Goal: Task Accomplishment & Management: Manage account settings

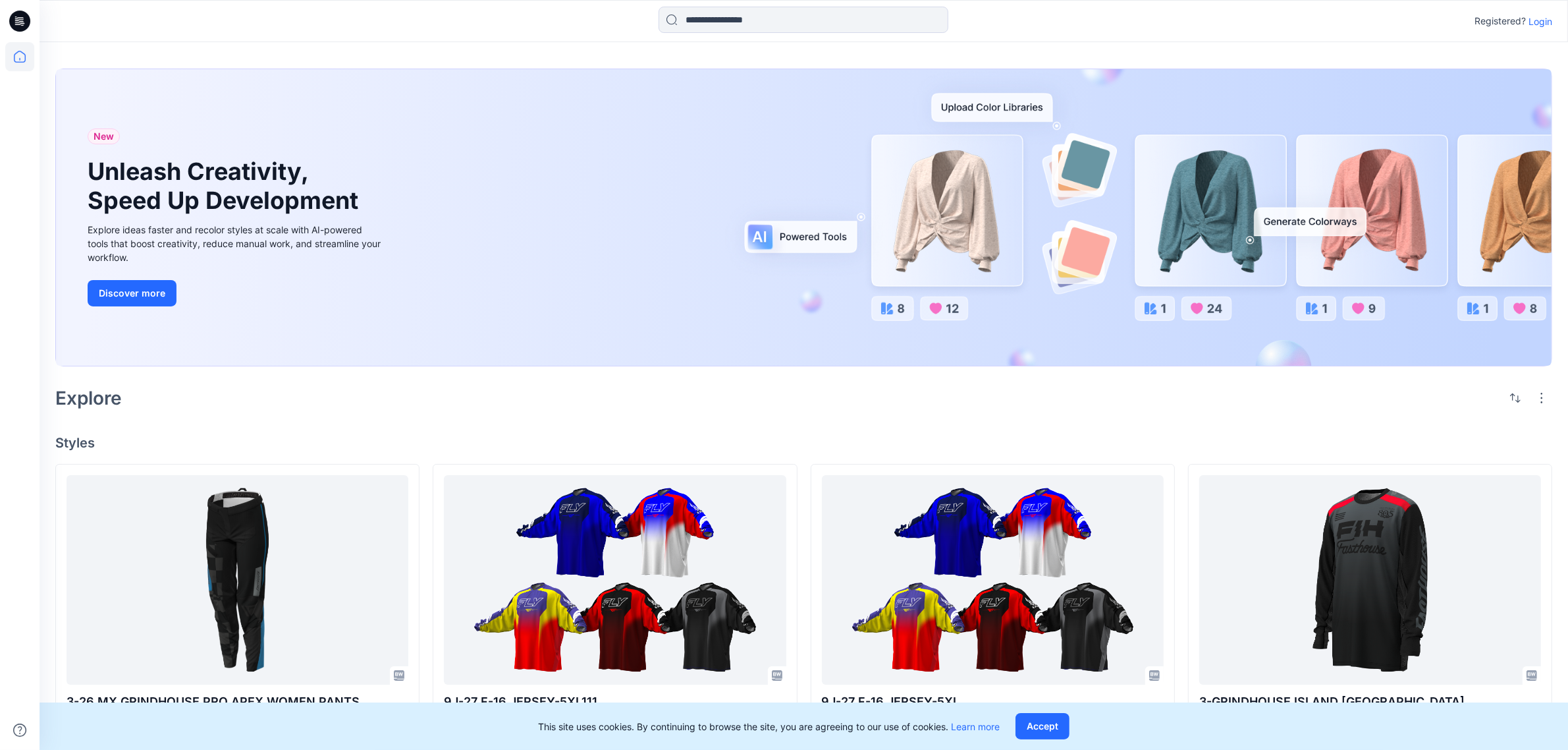
click at [1526, 21] on div "Registered? Login" at bounding box center [1513, 20] width 78 height 16
click at [1539, 25] on p "Login" at bounding box center [1540, 21] width 24 height 14
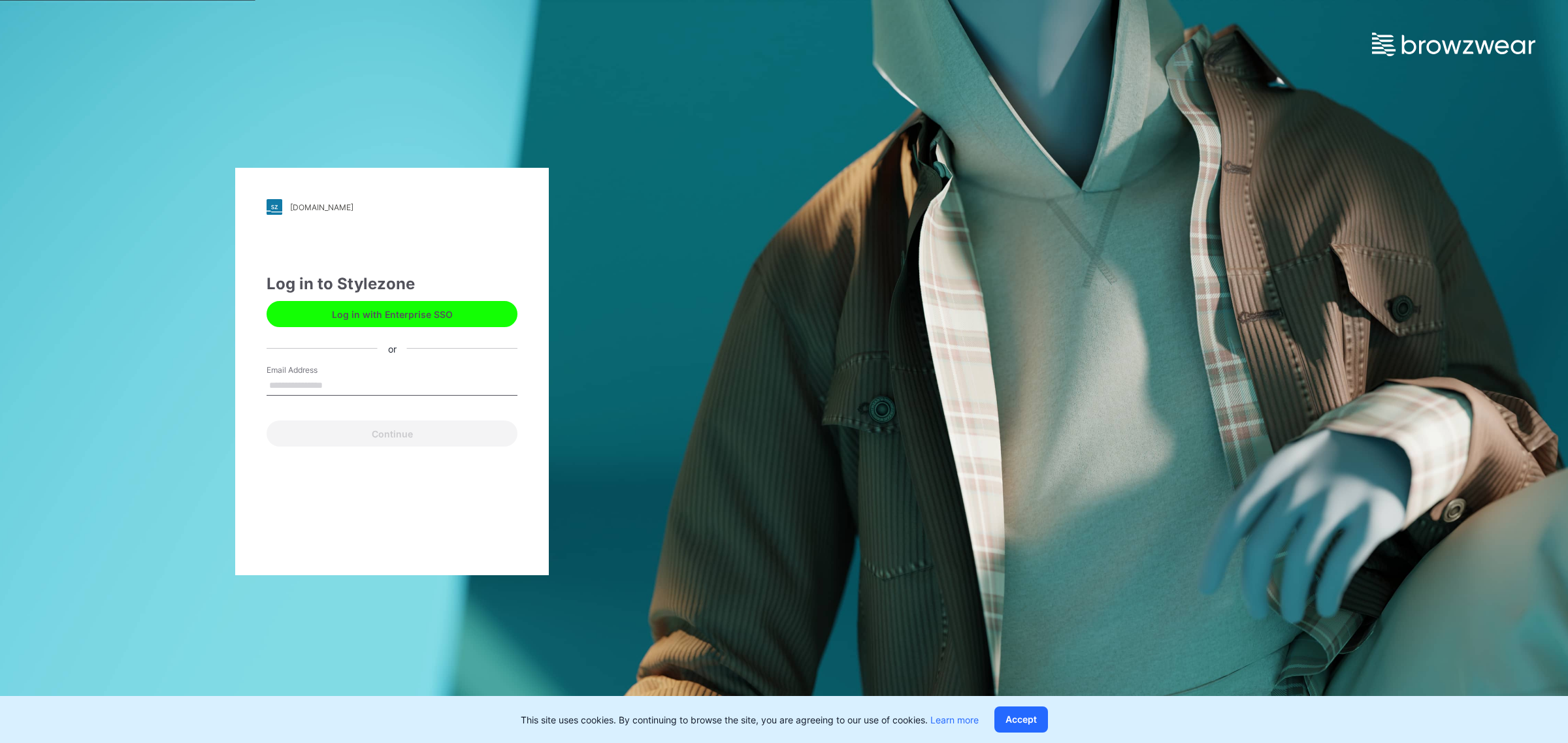
click at [322, 396] on div "Email Address" at bounding box center [391, 383] width 251 height 39
click at [322, 383] on input "Email Address" at bounding box center [391, 386] width 251 height 20
drag, startPoint x: 286, startPoint y: 409, endPoint x: 295, endPoint y: 397, distance: 15.0
click at [287, 409] on form "Email Address Email is required Continue" at bounding box center [391, 405] width 251 height 82
click at [297, 396] on div "Email is required" at bounding box center [391, 401] width 251 height 12
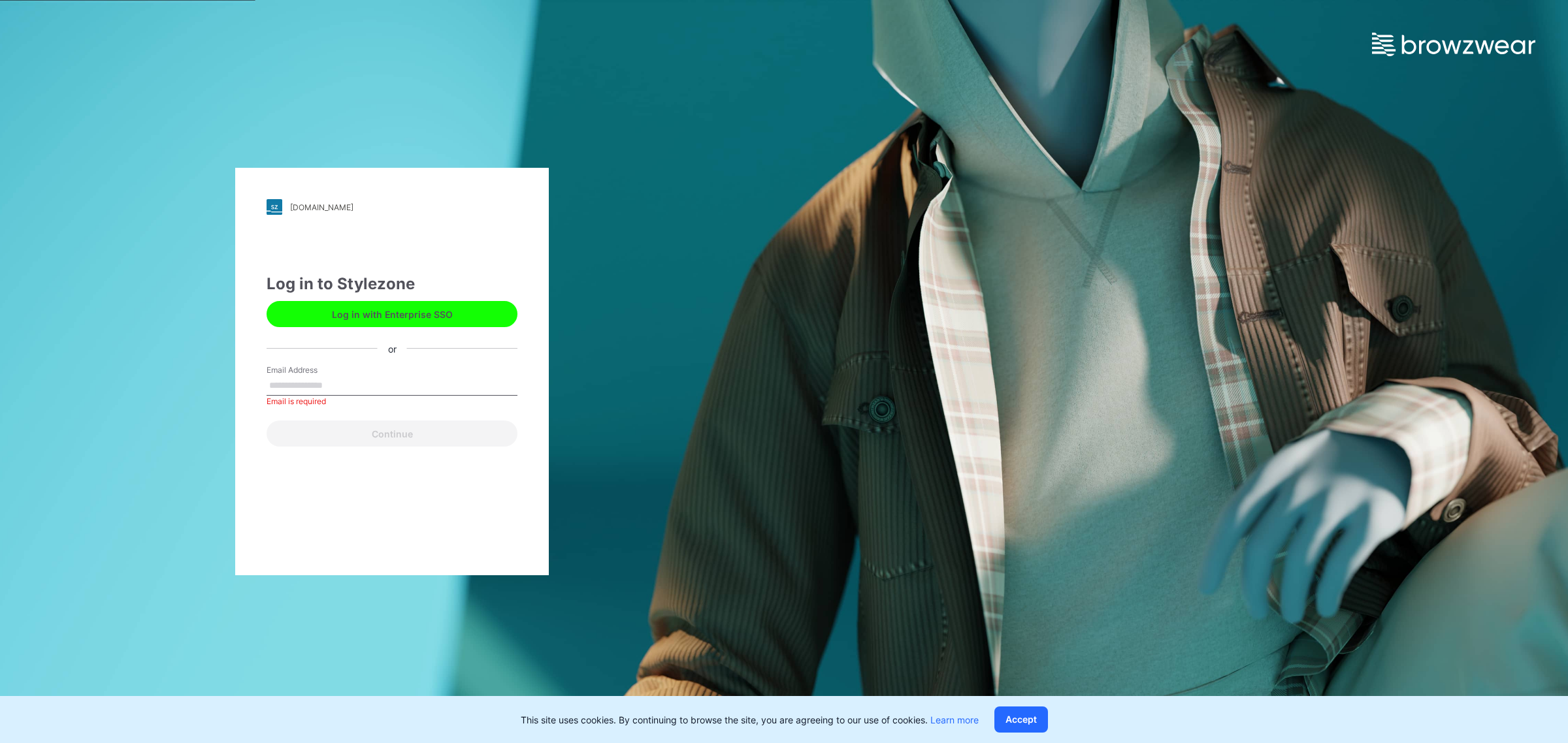
click at [313, 387] on input "Email Address" at bounding box center [391, 386] width 251 height 20
type input "**********"
click at [361, 429] on button "Continue" at bounding box center [391, 433] width 251 height 26
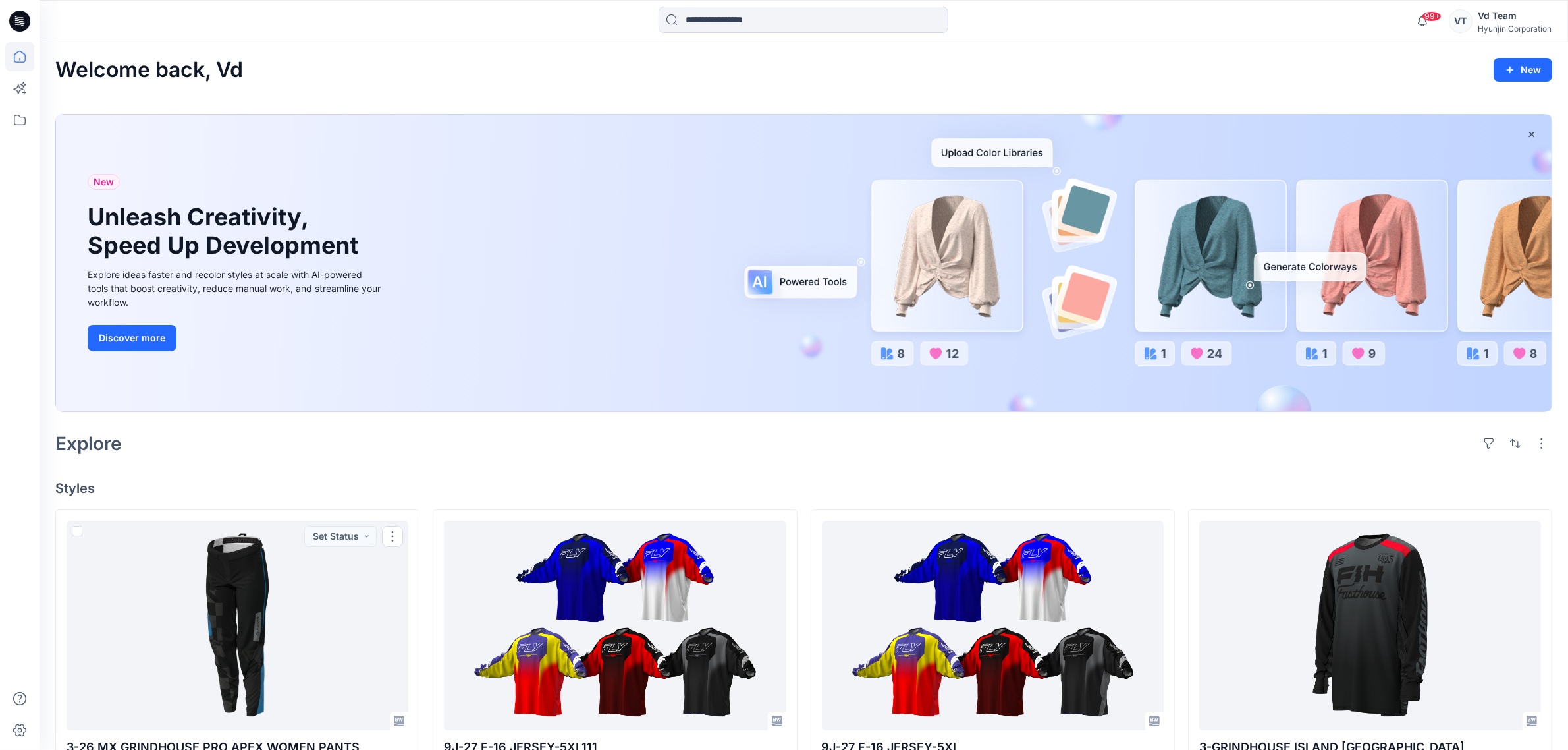
click at [515, 423] on div "New Unleash Creativity, Speed Up Development Explore ideas faster and recolor s…" at bounding box center [803, 266] width 1496 height 324
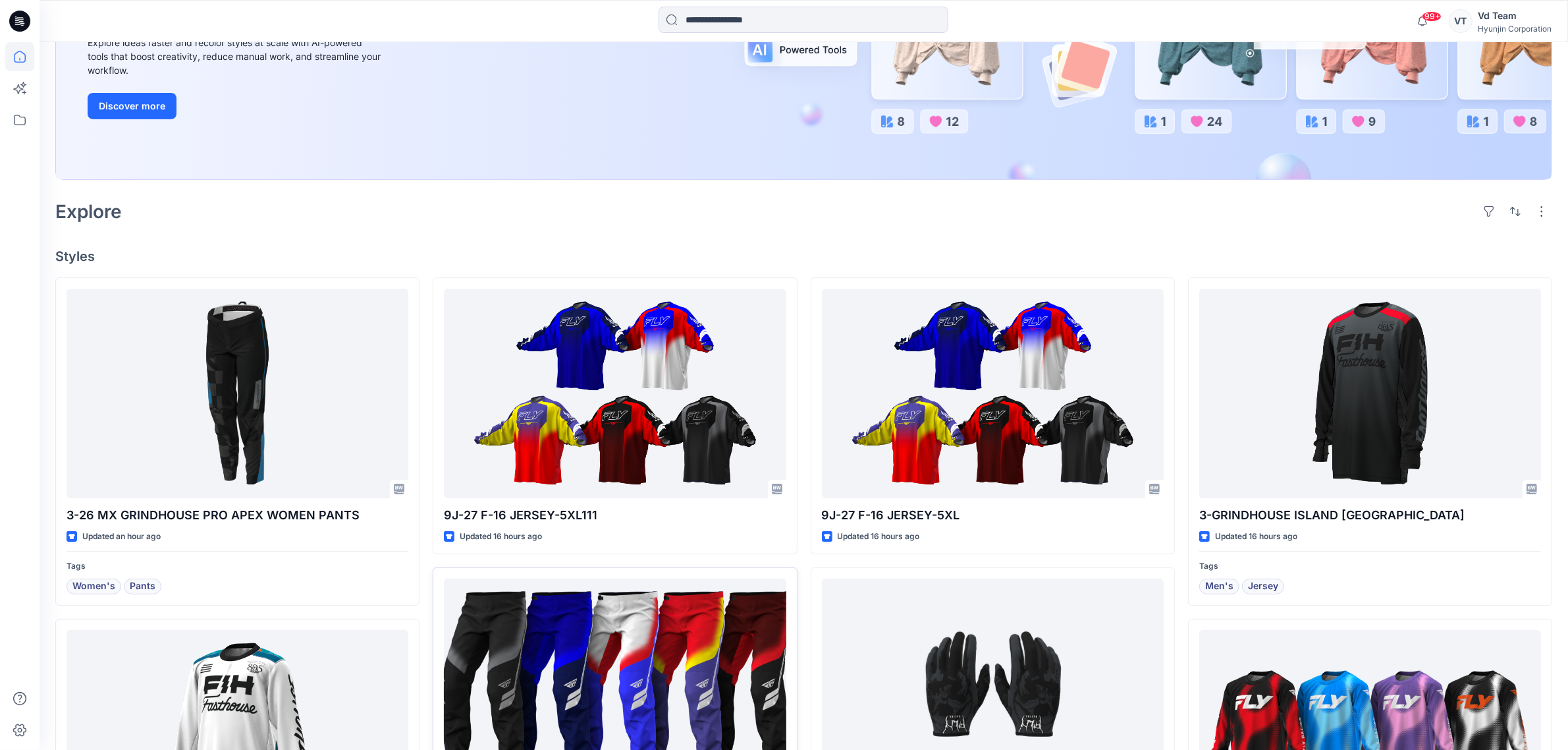
scroll to position [494, 0]
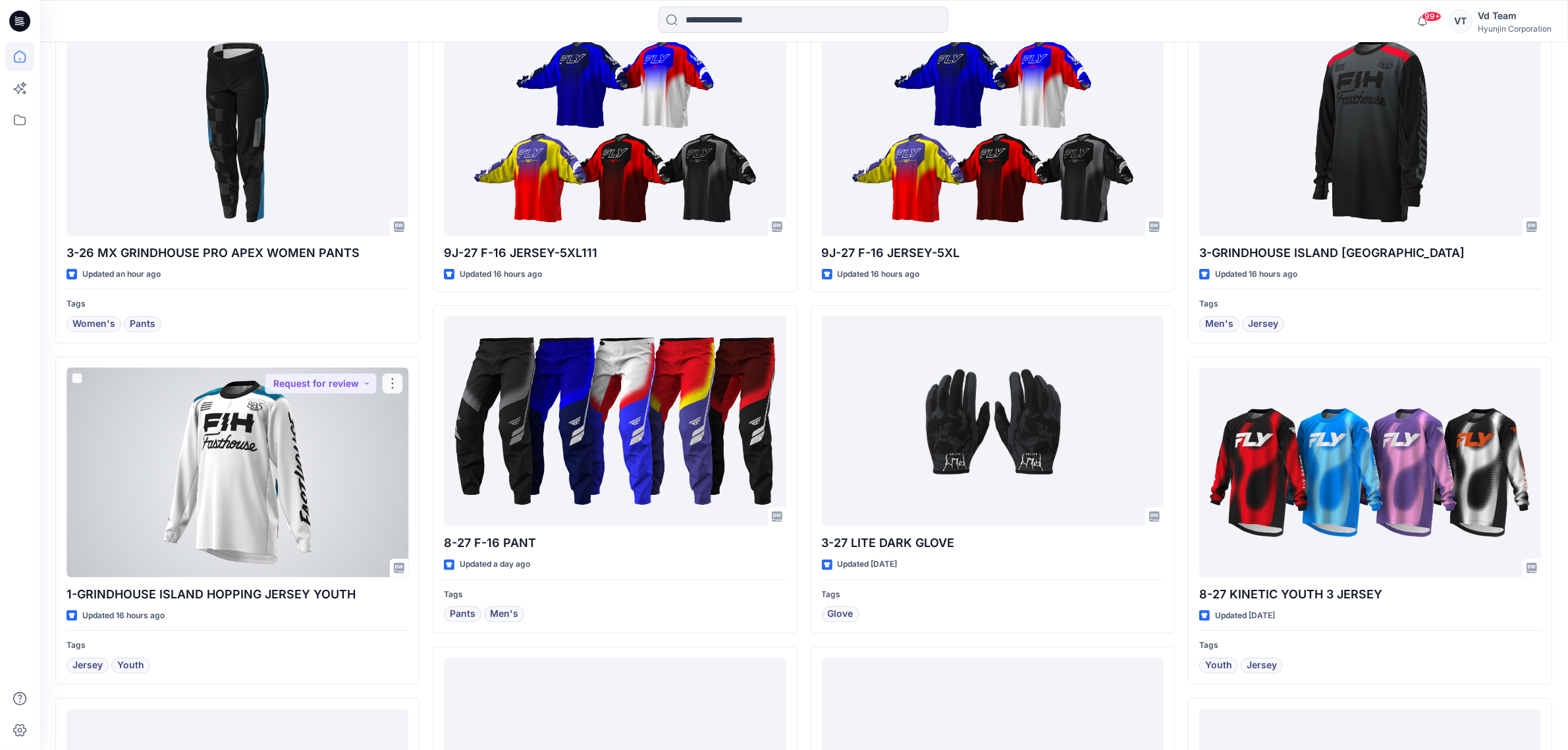
click at [234, 470] on div at bounding box center [237, 472] width 342 height 210
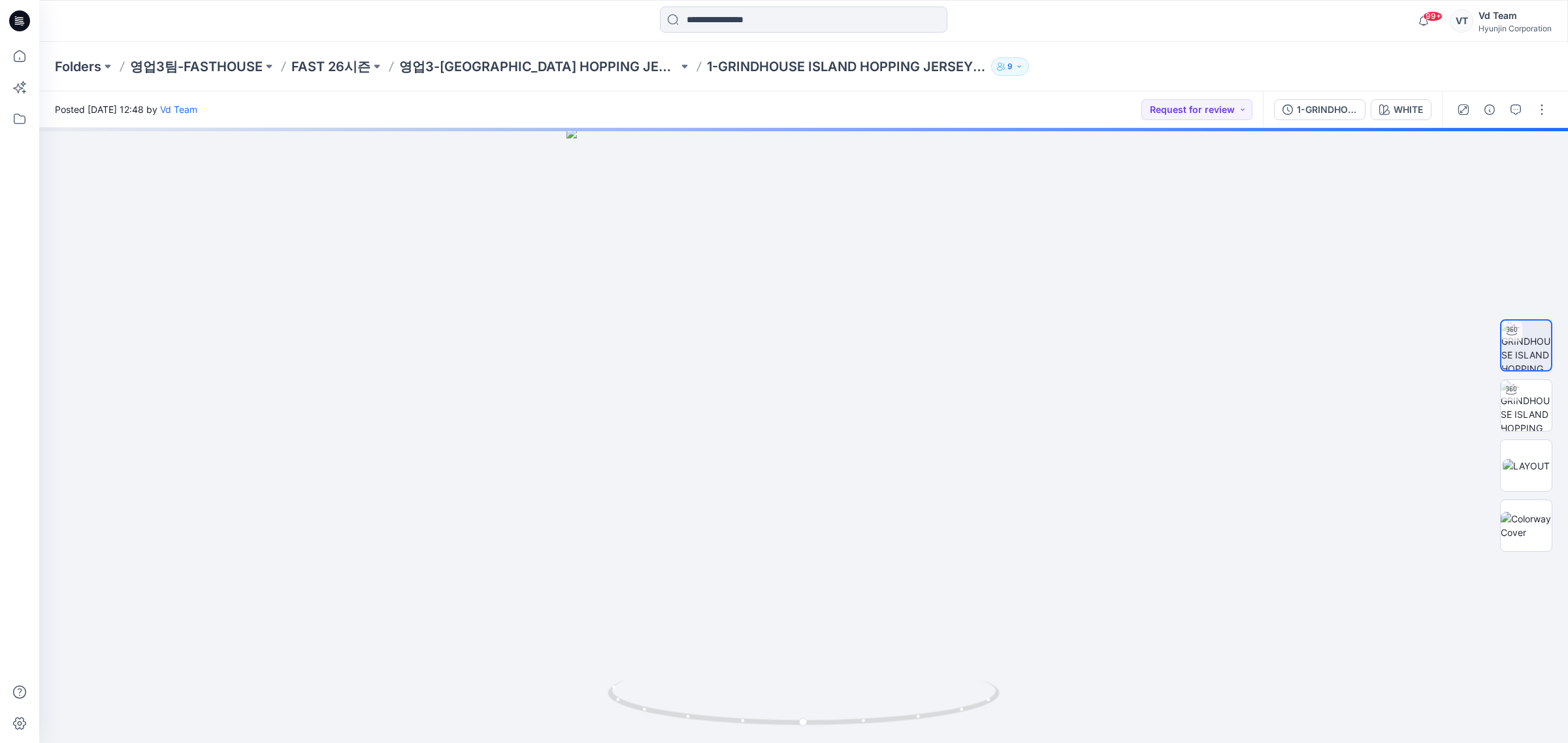
click at [1533, 116] on button "button" at bounding box center [1541, 109] width 21 height 21
click at [1497, 169] on button "Edit" at bounding box center [1487, 176] width 120 height 25
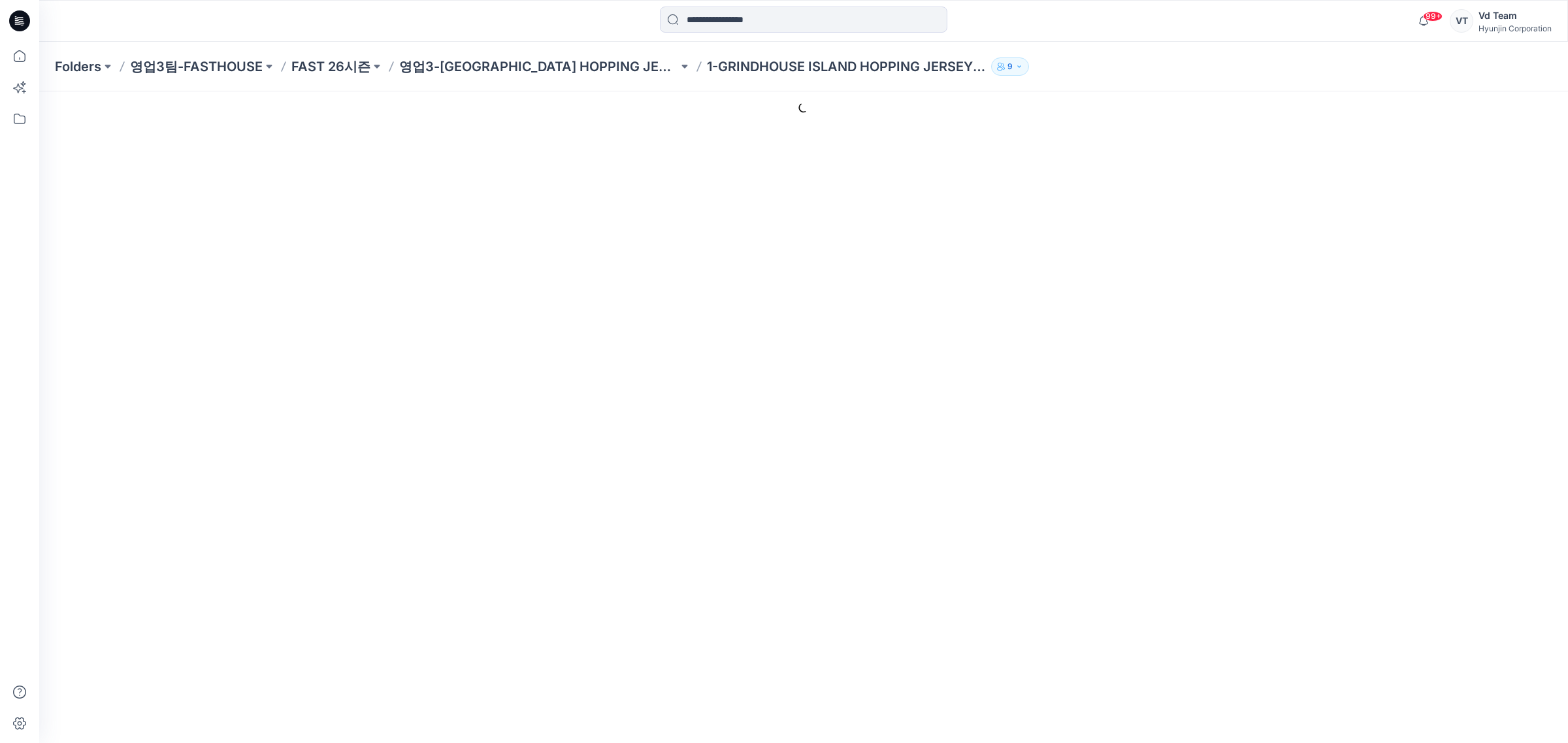
scroll to position [91, 0]
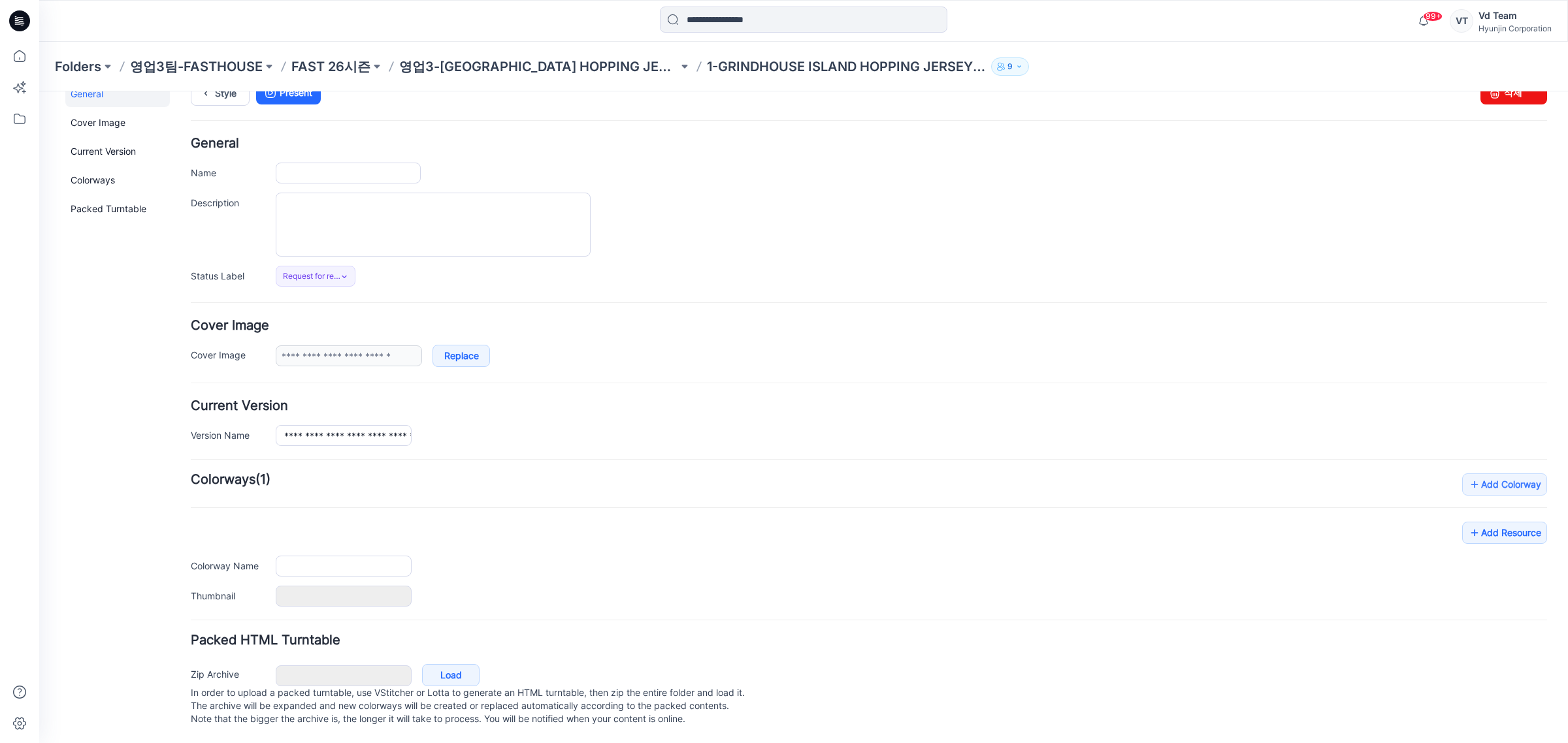
type input "**********"
type input "*****"
type input "**********"
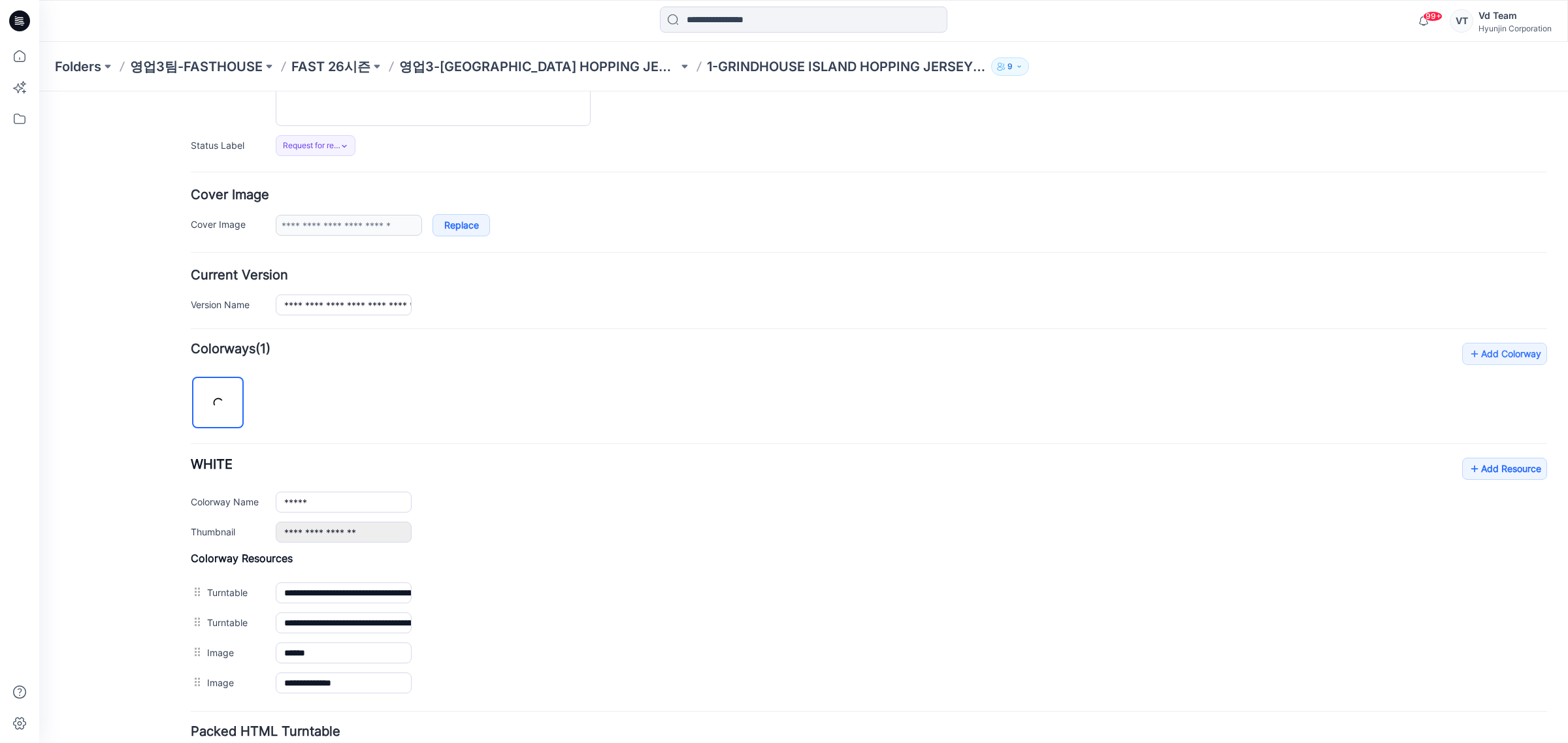
scroll to position [266, 0]
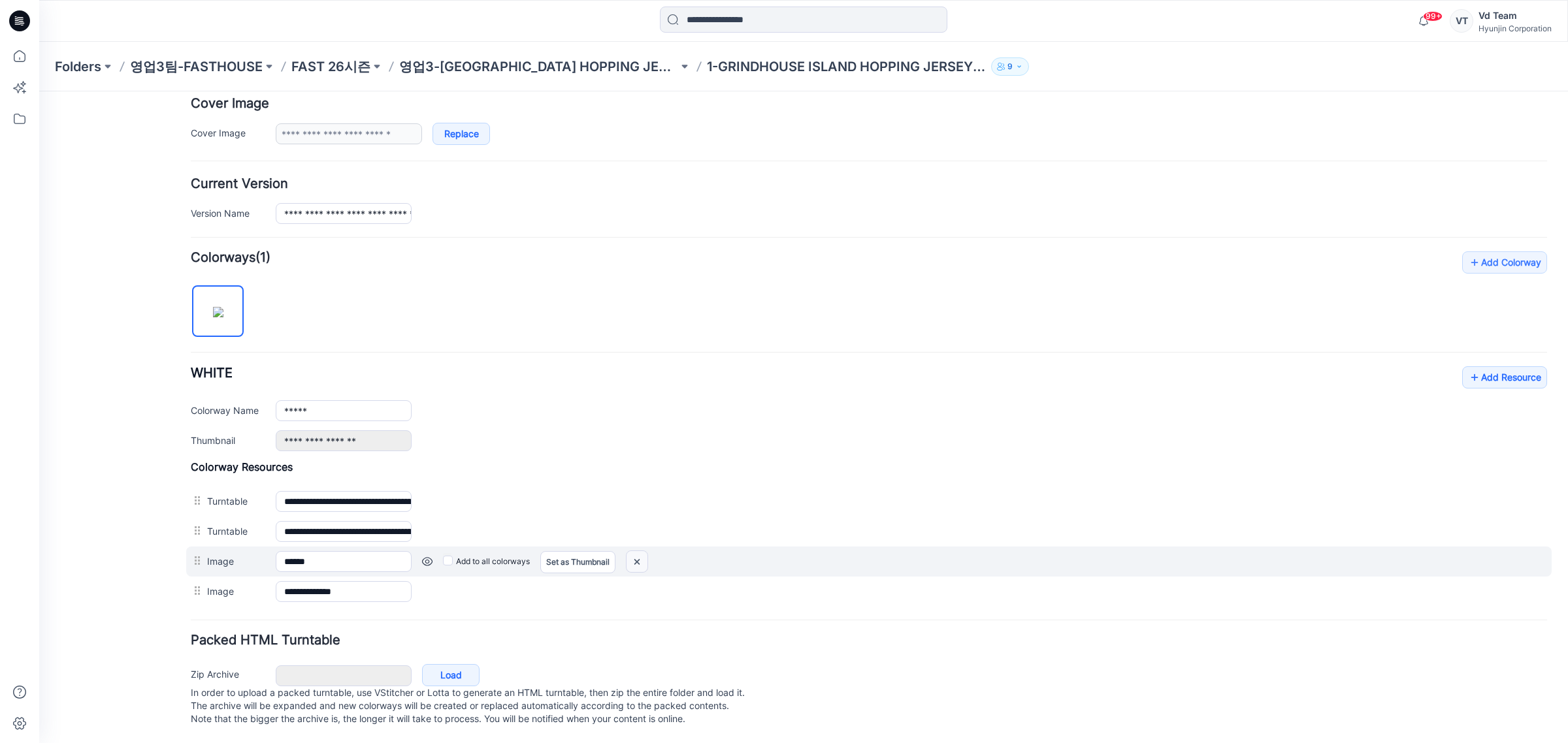
click at [39, 91] on img at bounding box center [39, 91] width 0 height 0
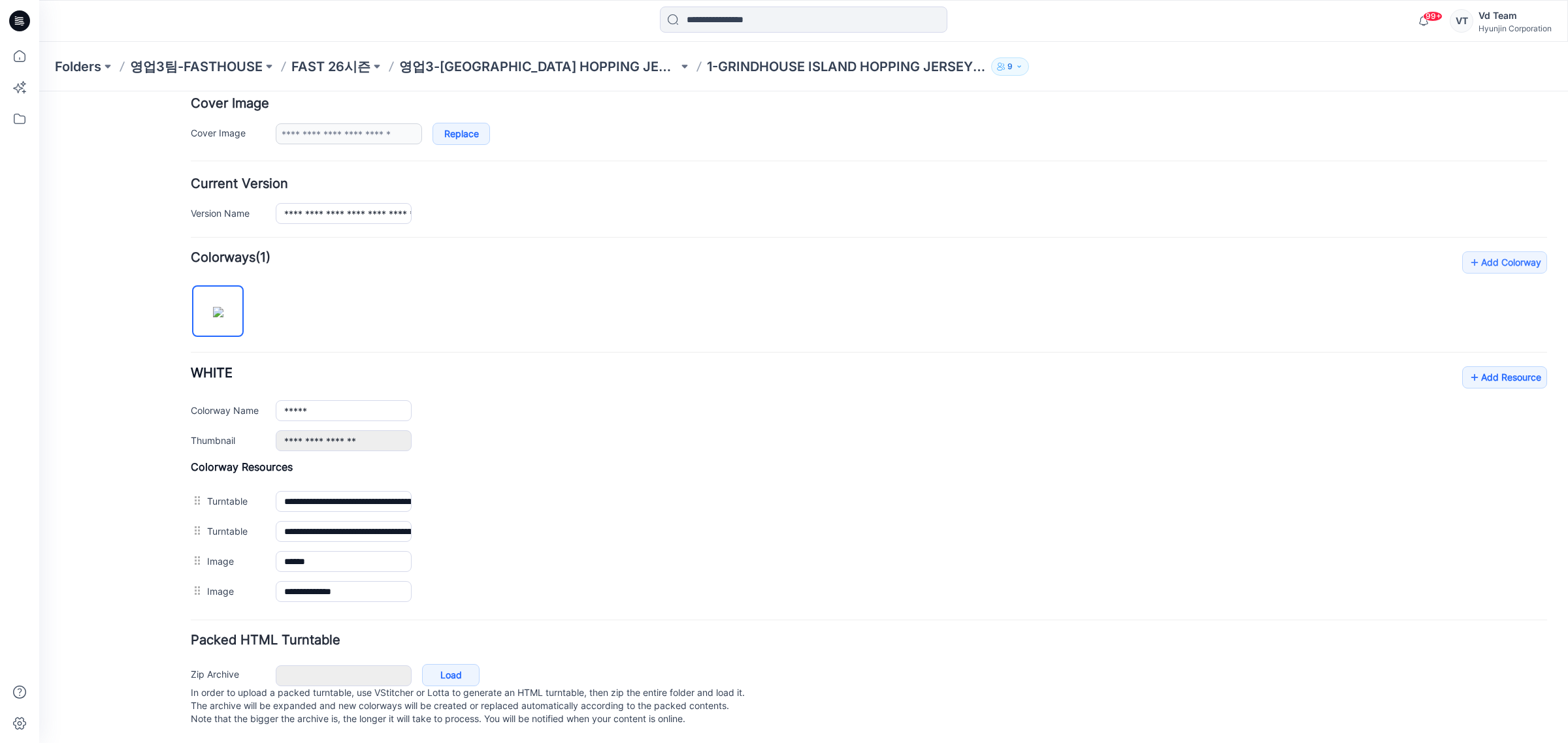
scroll to position [236, 0]
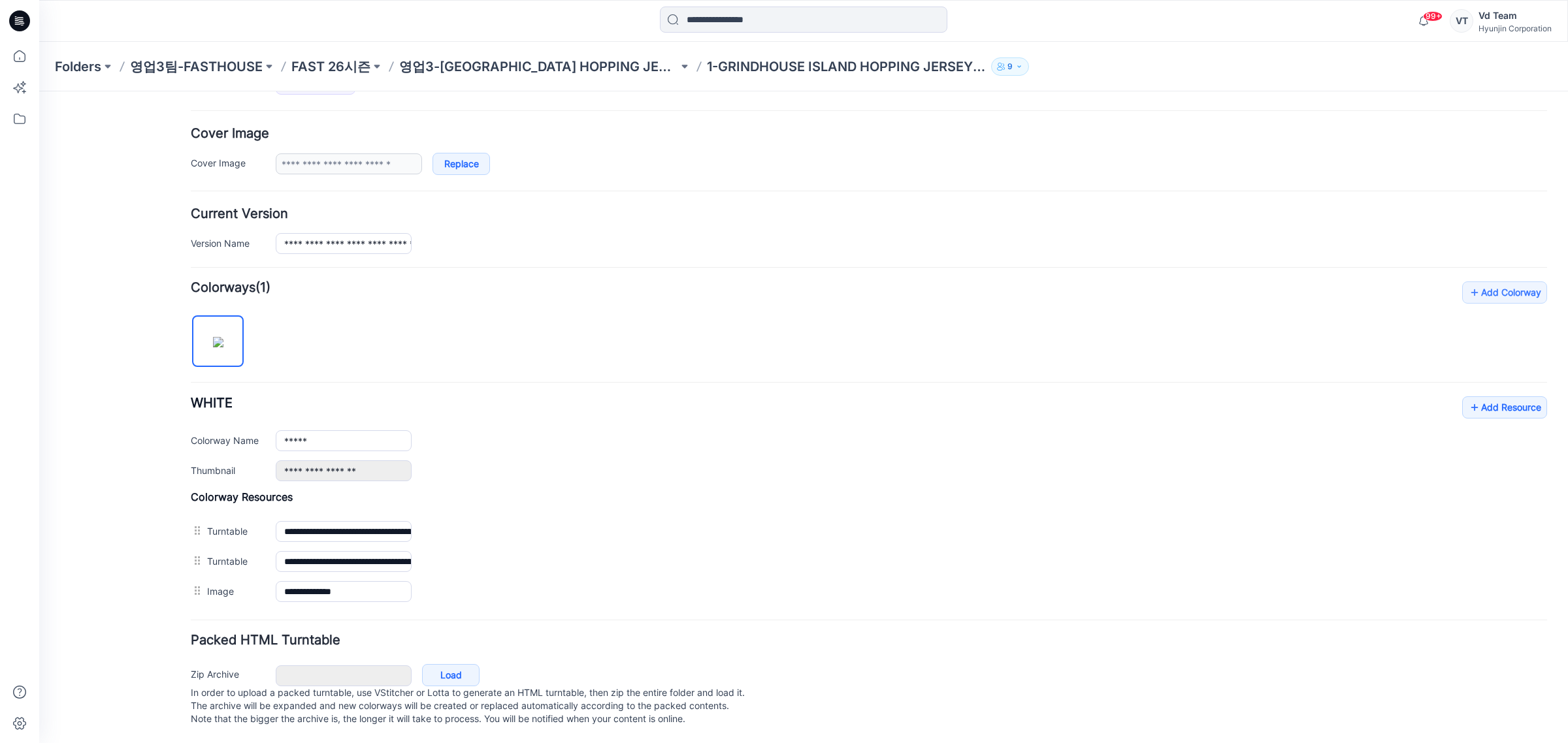
click at [361, 68] on p "FAST 26시즌" at bounding box center [331, 66] width 79 height 18
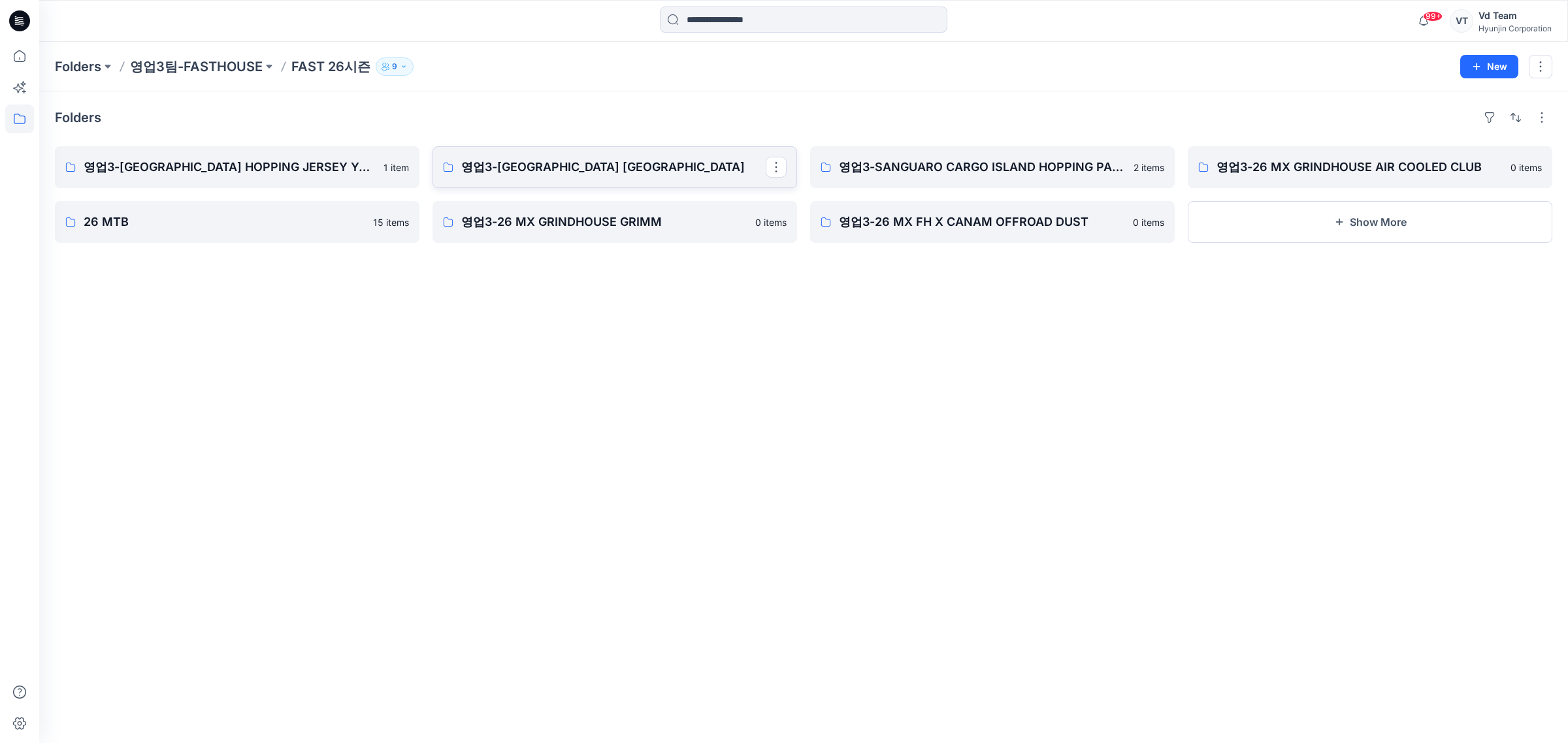
click at [537, 168] on p "영업3-[GEOGRAPHIC_DATA] [GEOGRAPHIC_DATA]" at bounding box center [613, 167] width 304 height 18
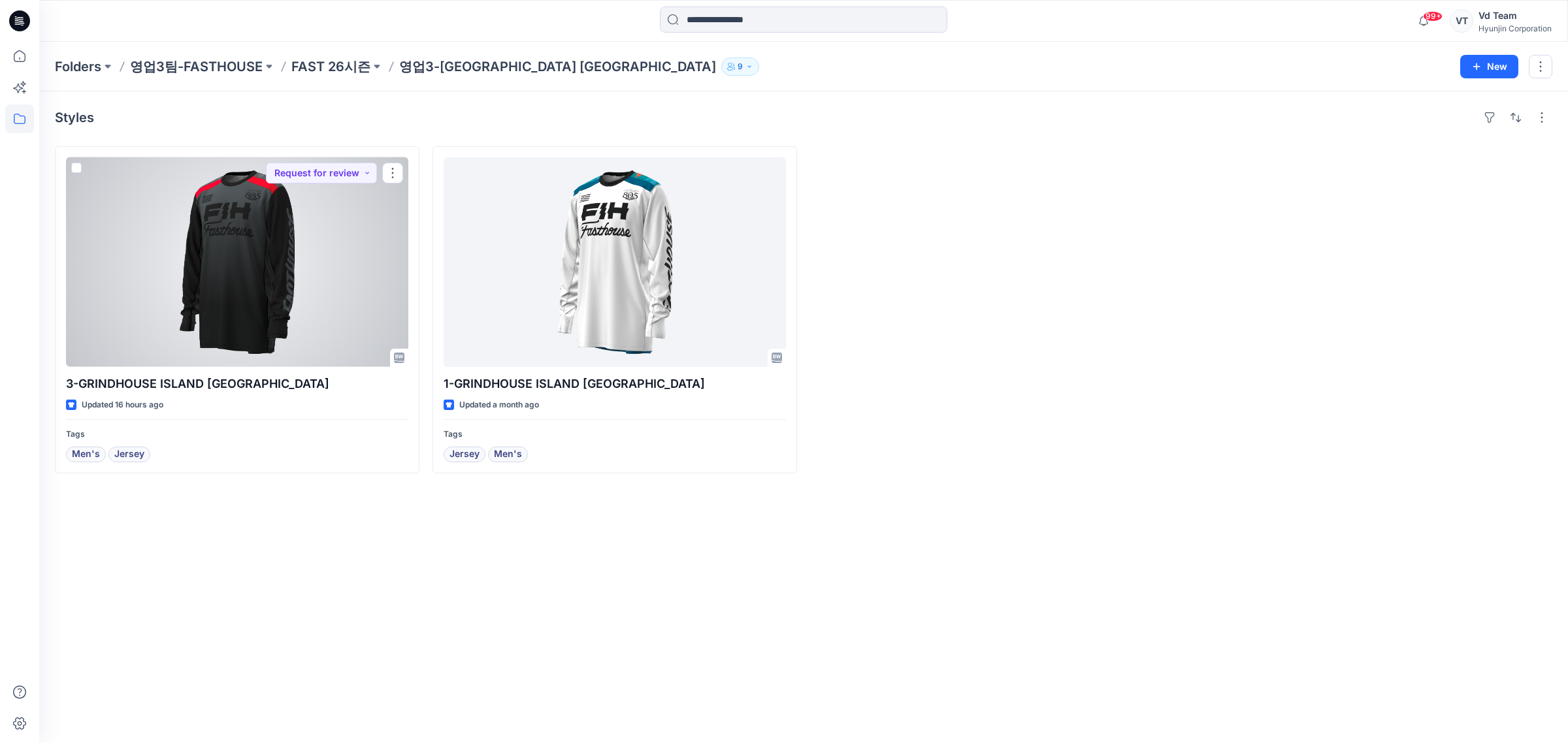
click at [286, 285] on div at bounding box center [237, 262] width 343 height 209
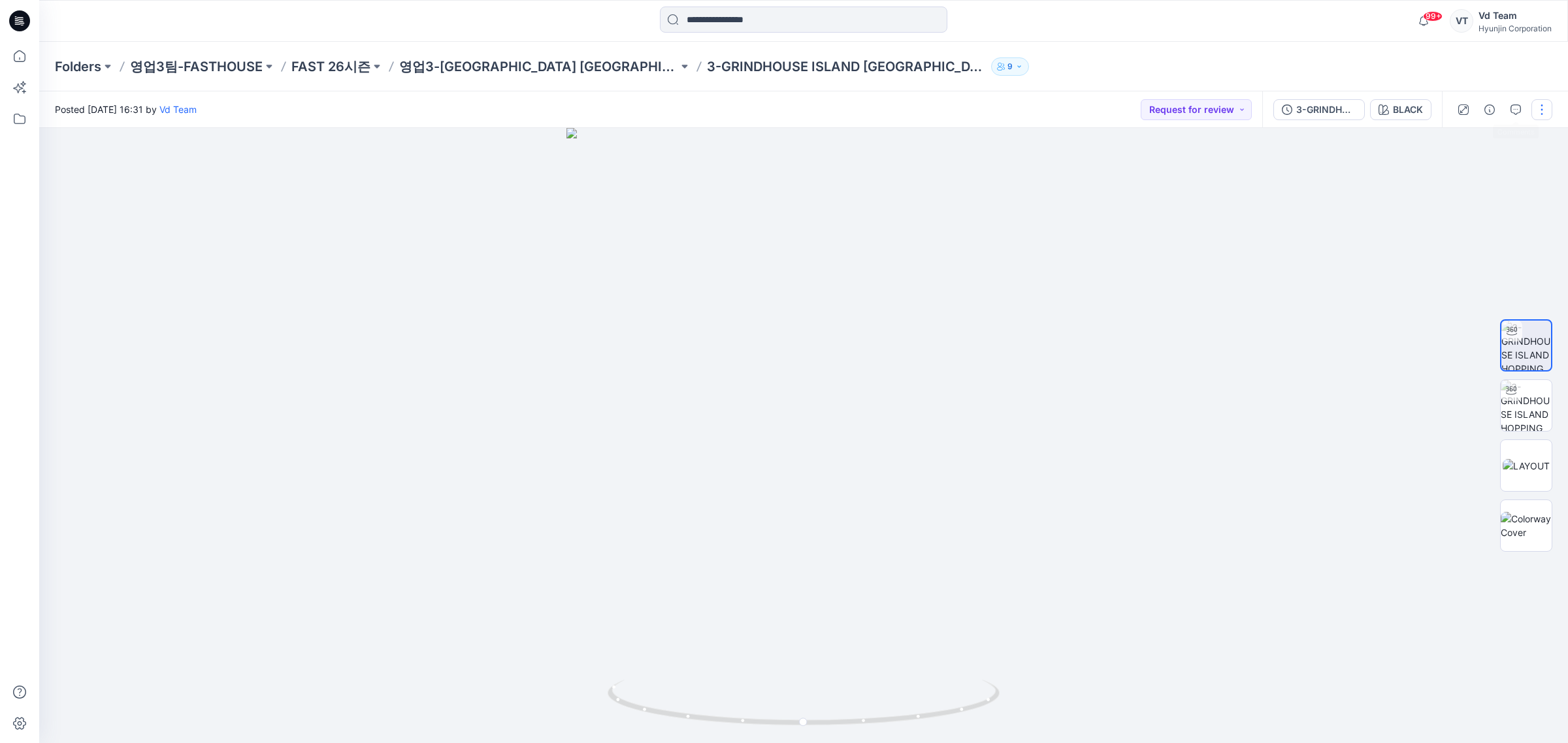
click at [1535, 116] on button "button" at bounding box center [1541, 109] width 21 height 21
click at [1501, 165] on button "Edit" at bounding box center [1487, 176] width 120 height 25
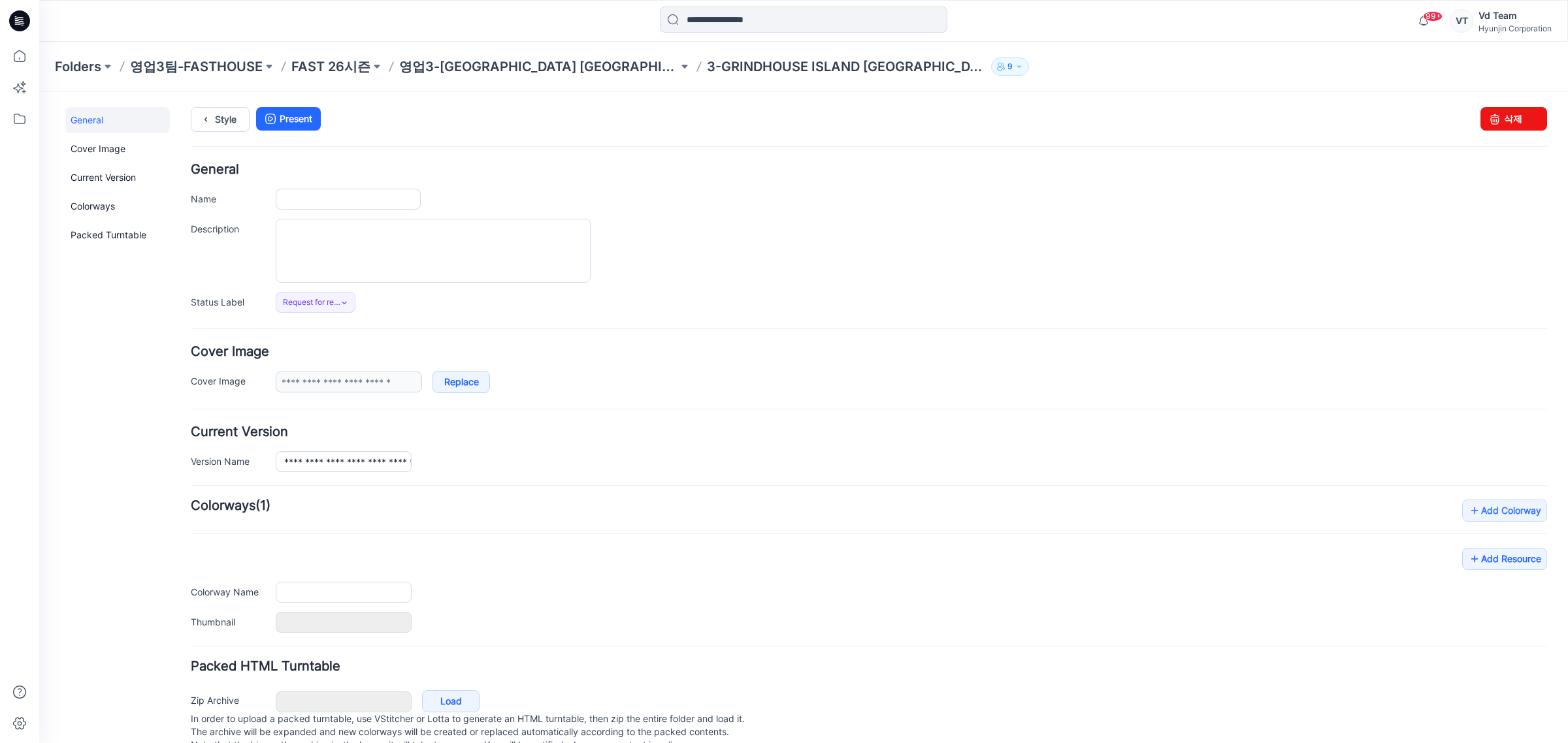
type input "**********"
type input "*****"
type input "**********"
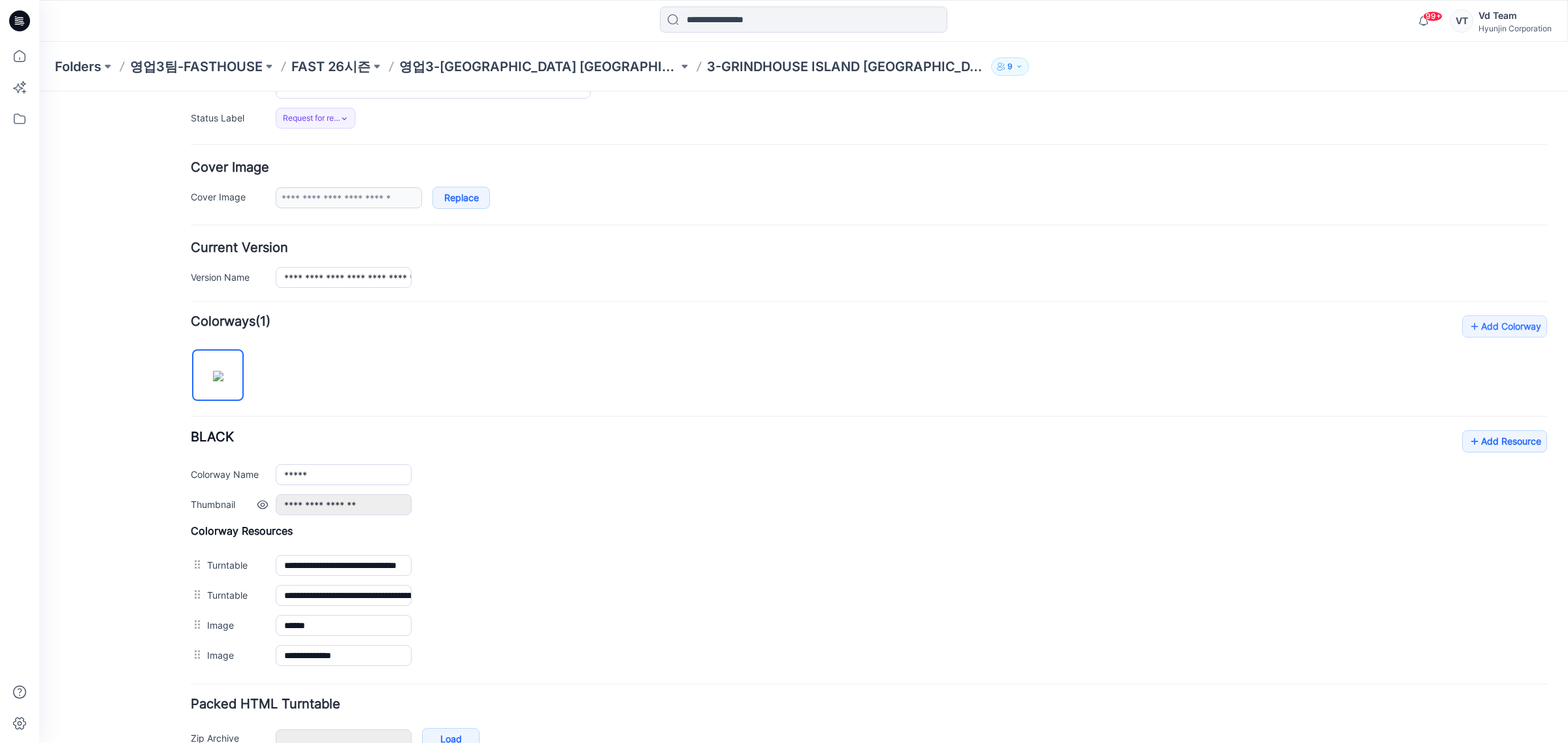
scroll to position [266, 0]
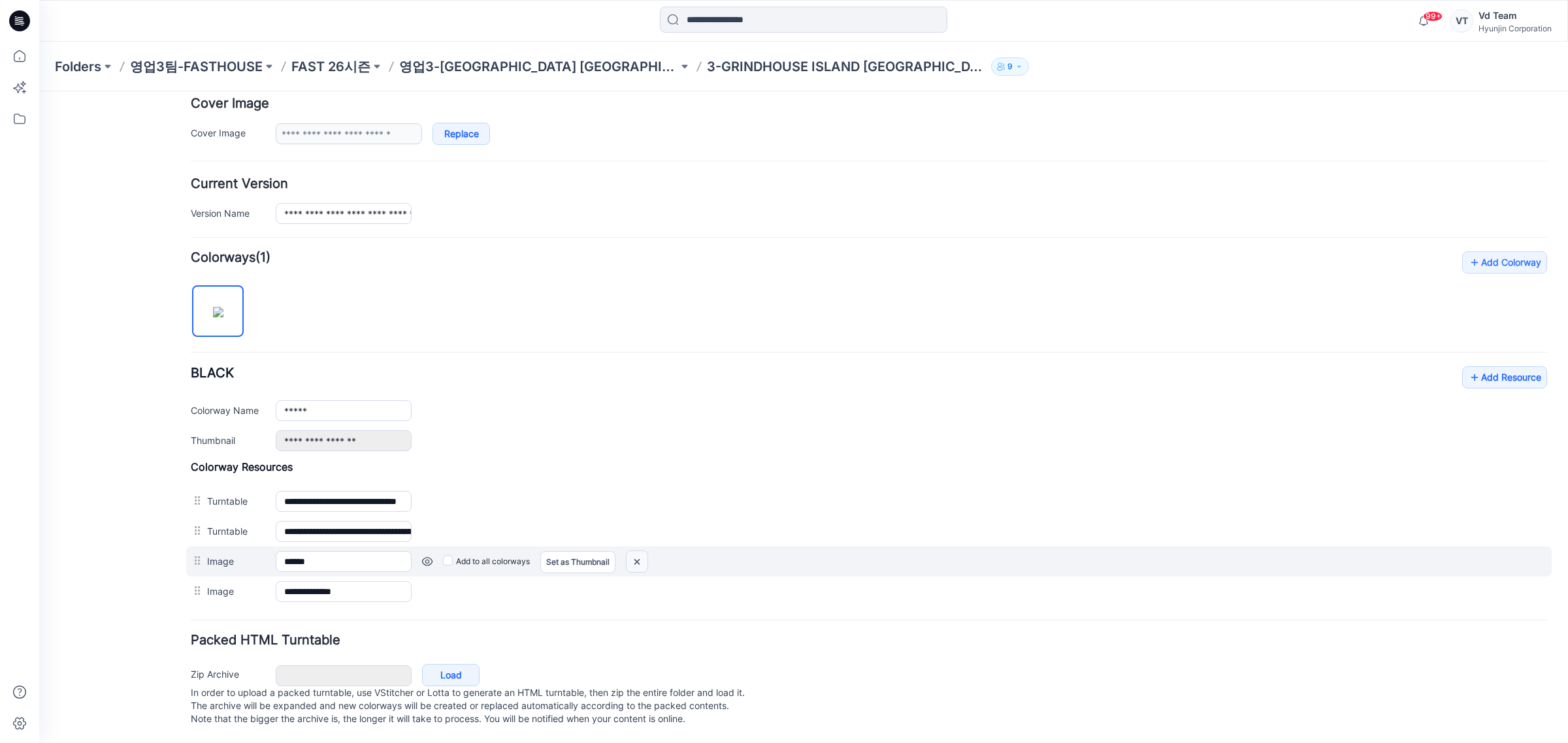
click at [39, 91] on img at bounding box center [39, 91] width 0 height 0
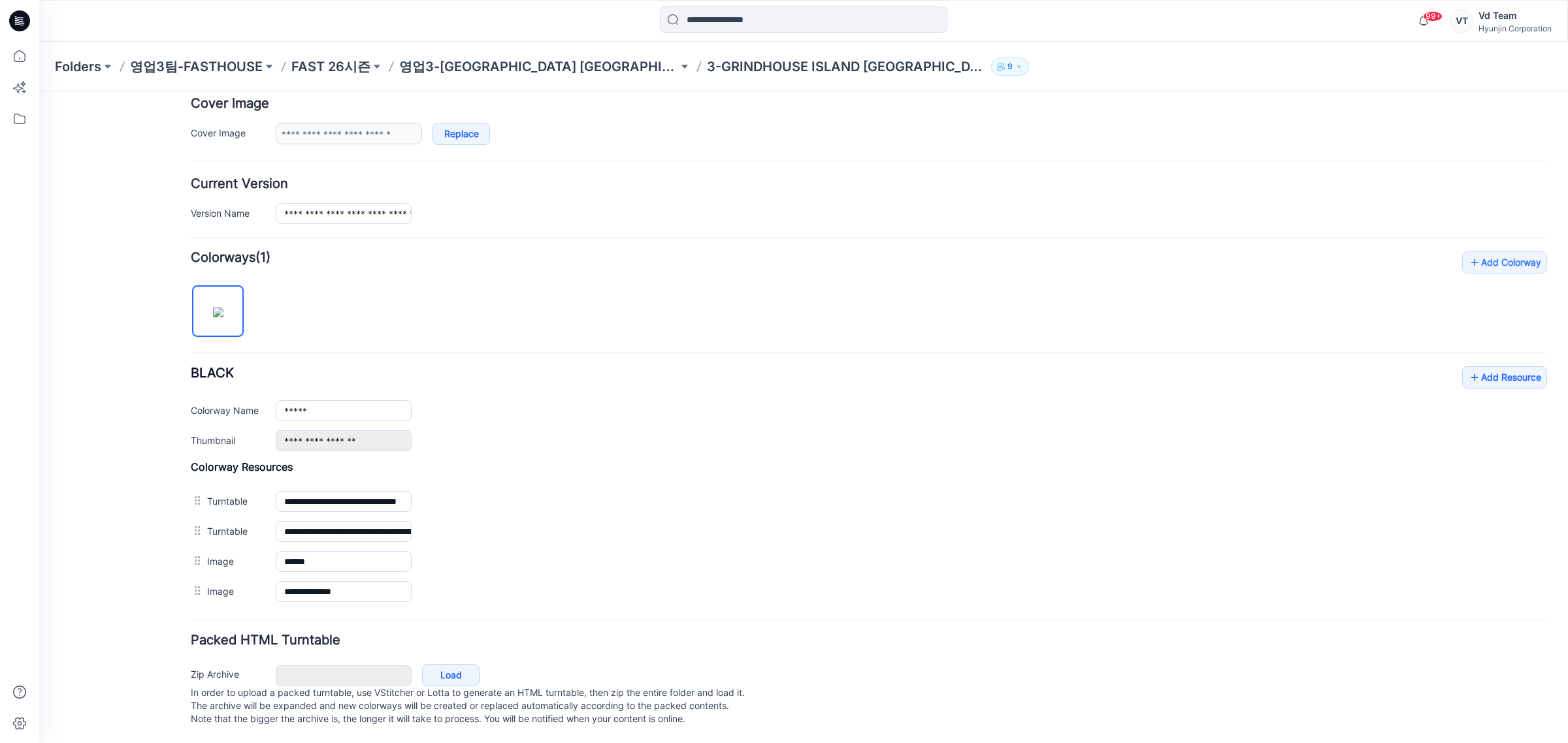
scroll to position [236, 0]
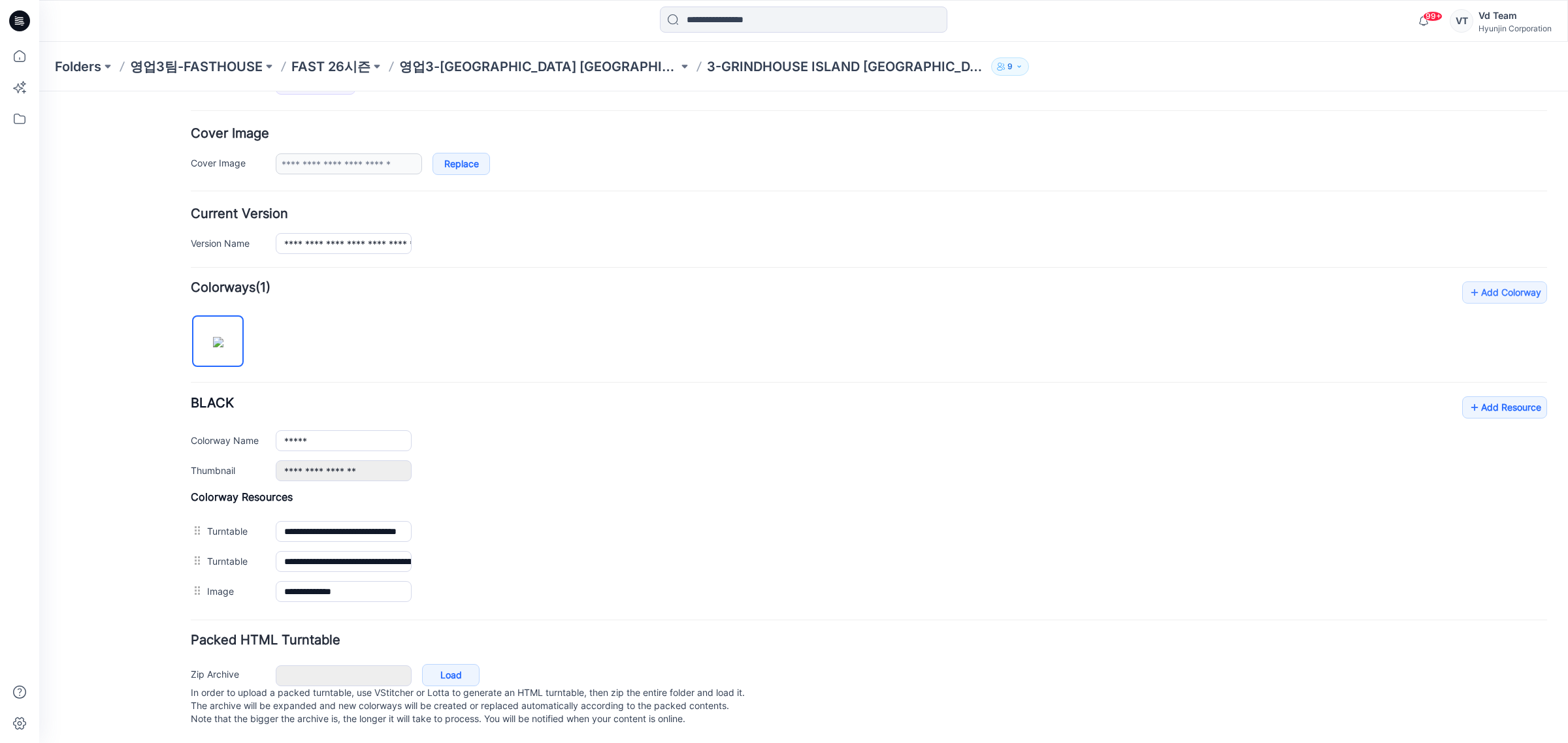
click at [503, 76] on div "Folders 영업3팀-FASTHOUSE FAST 26시즌 영업3-GRINDHOUSE ISLAND HOPPING JERSEY 3-GRINDHO…" at bounding box center [804, 66] width 1529 height 49
click at [511, 67] on p "영업3-[GEOGRAPHIC_DATA] [GEOGRAPHIC_DATA]" at bounding box center [538, 66] width 279 height 18
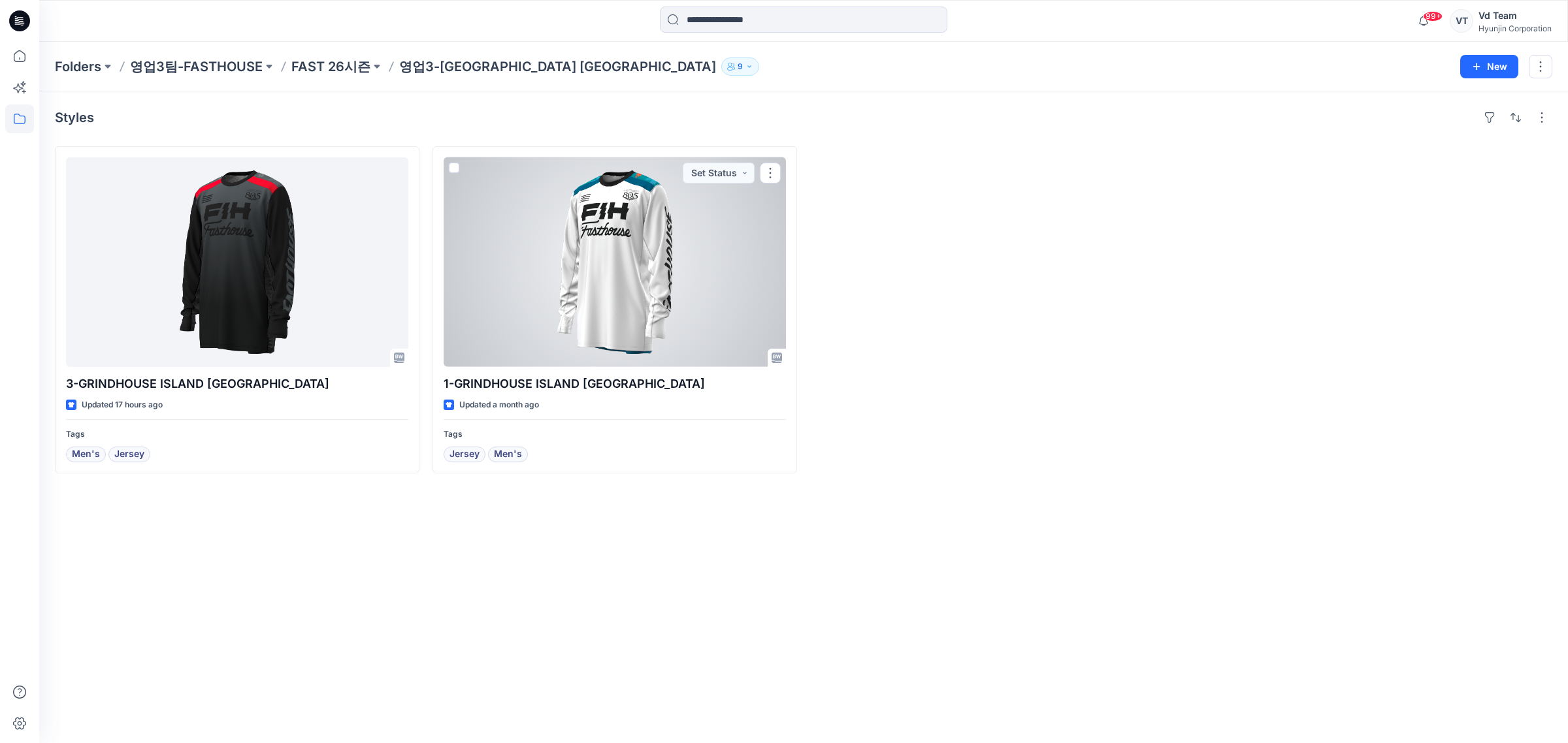
click at [612, 317] on div at bounding box center [615, 262] width 343 height 209
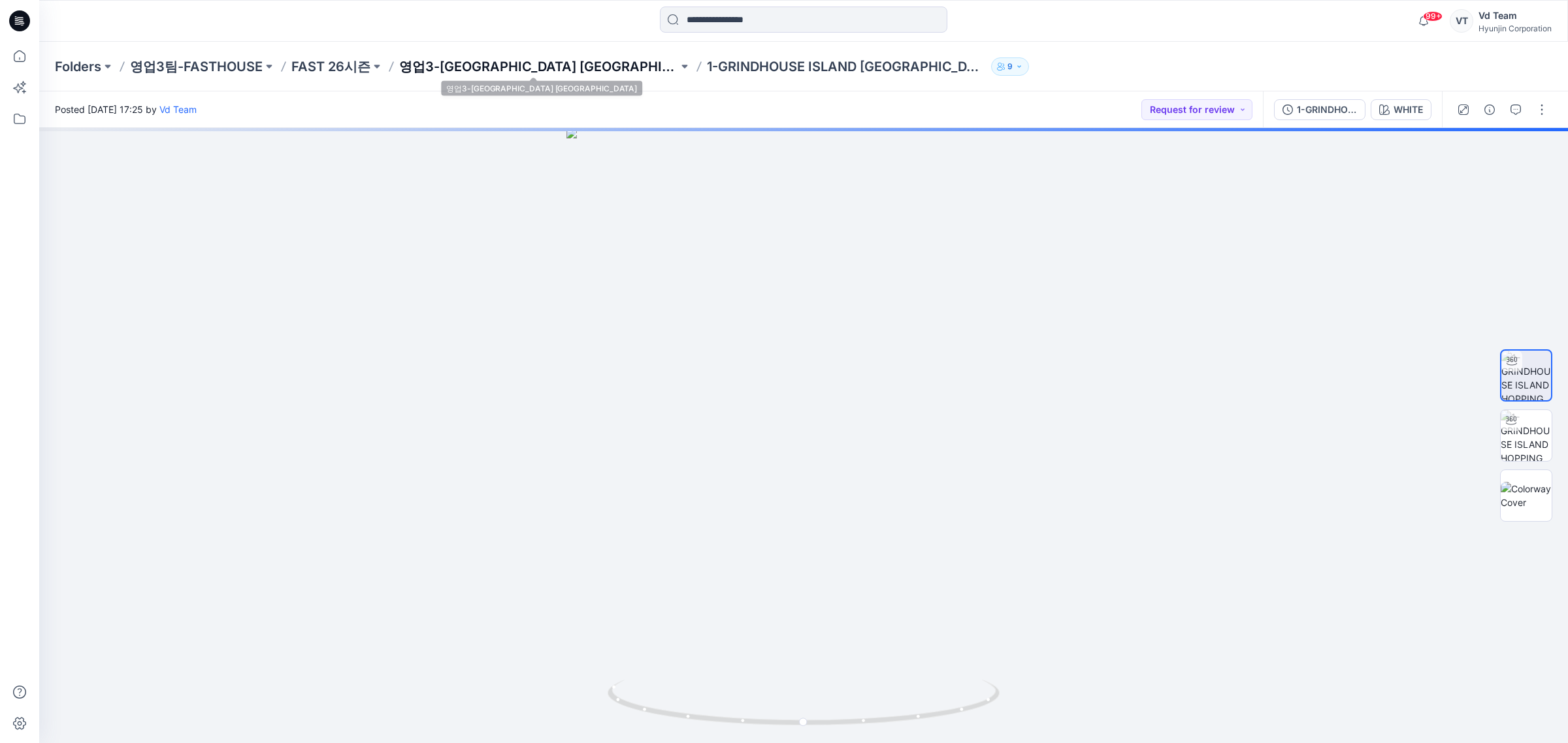
click at [481, 64] on p "영업3-[GEOGRAPHIC_DATA] [GEOGRAPHIC_DATA]" at bounding box center [538, 66] width 279 height 18
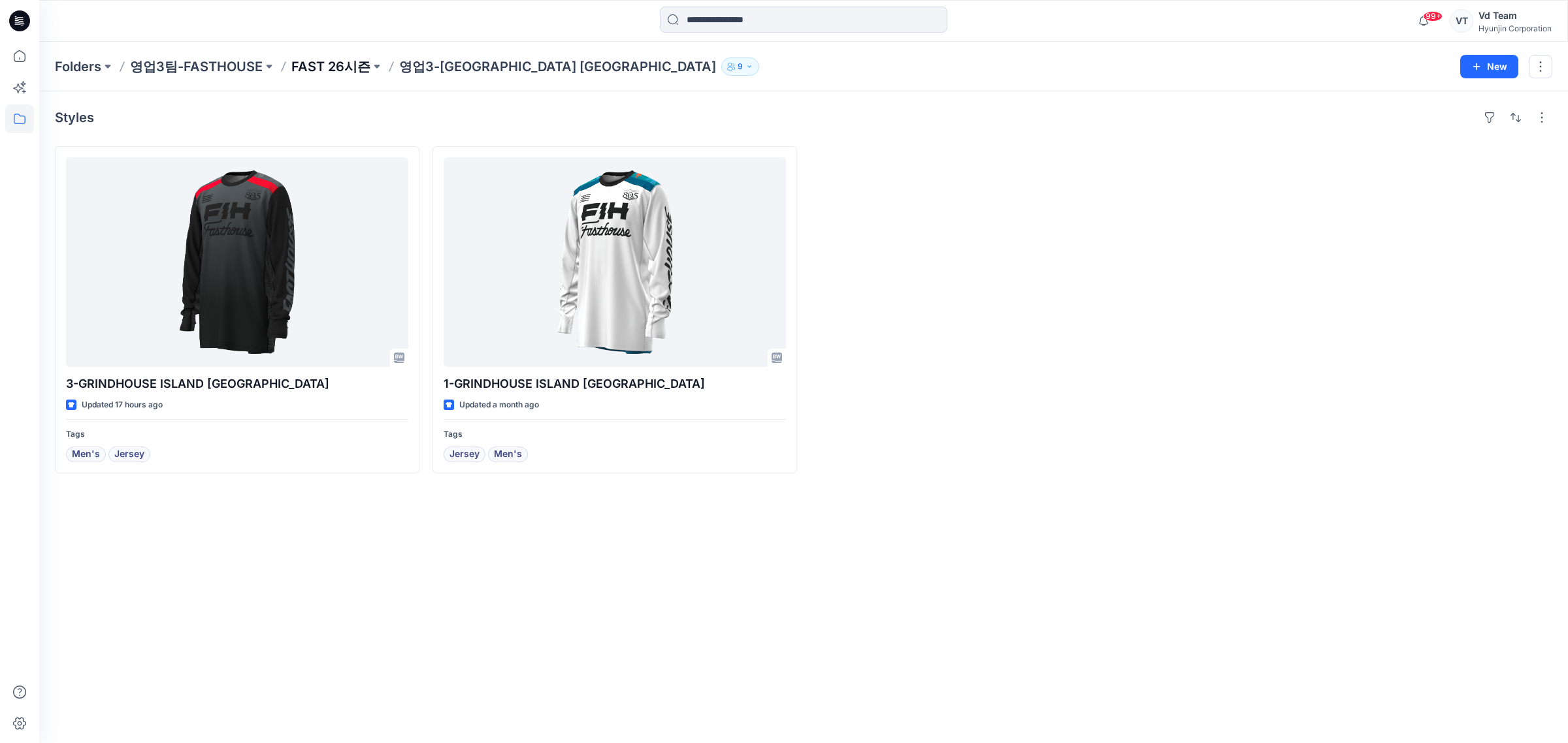
click at [356, 64] on p "FAST 26시즌" at bounding box center [331, 66] width 79 height 18
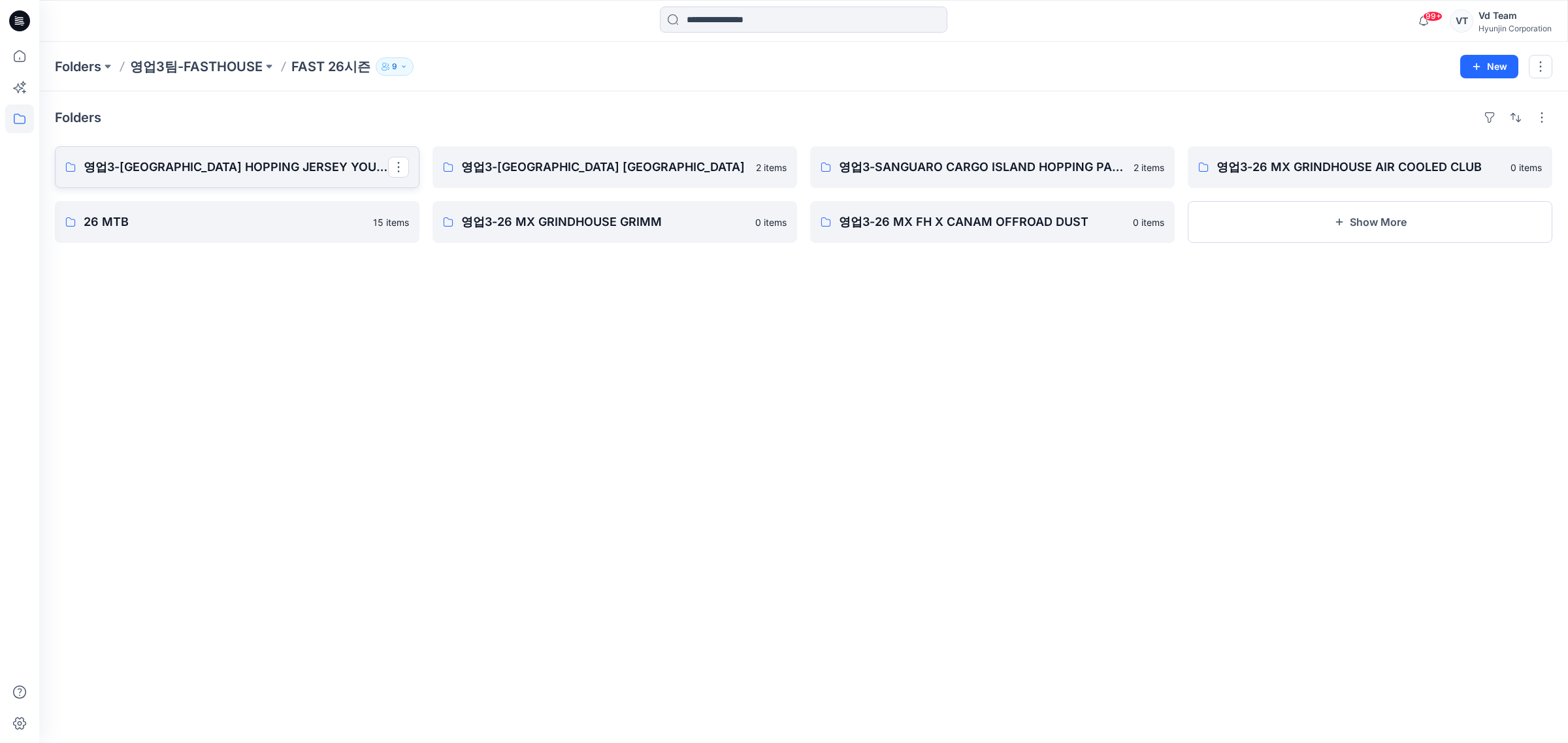
click at [313, 161] on p "영업3-[GEOGRAPHIC_DATA] HOPPING JERSEY YOUTH" at bounding box center [236, 167] width 304 height 18
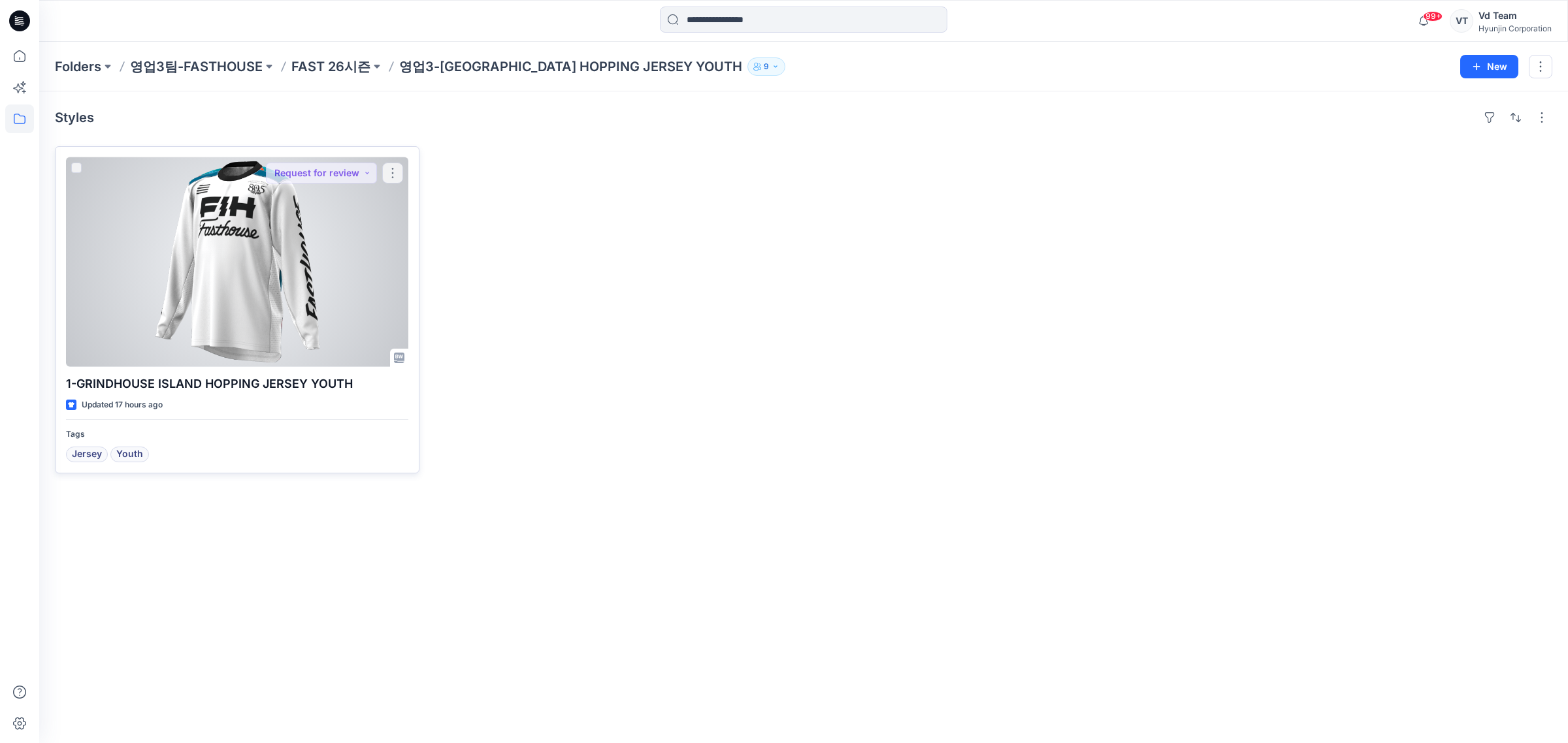
click at [207, 199] on div at bounding box center [237, 262] width 343 height 209
